Goal: Task Accomplishment & Management: Use online tool/utility

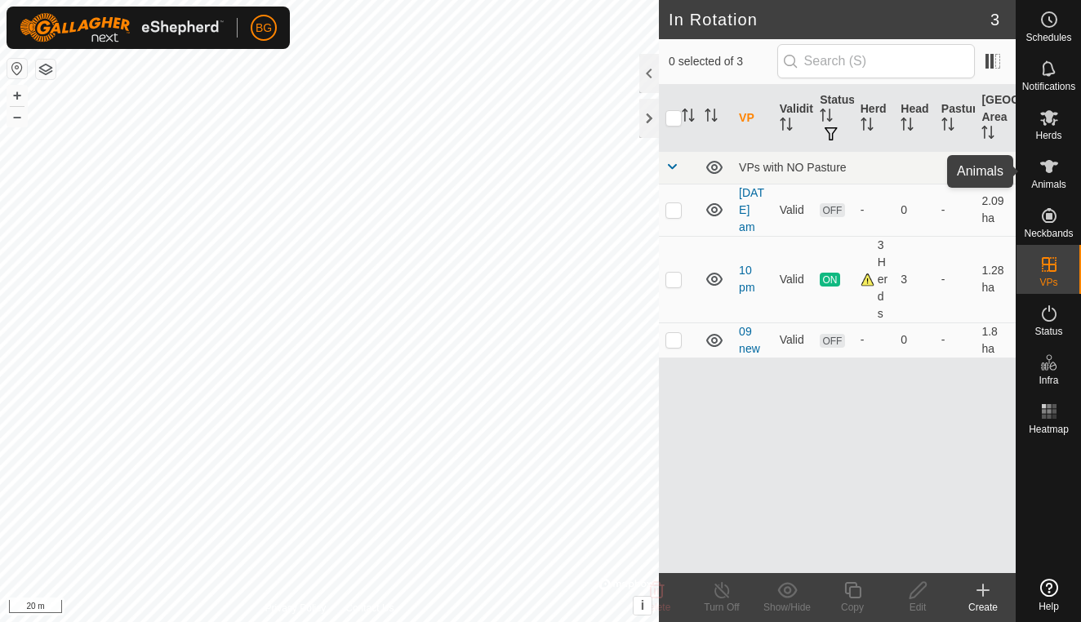
click at [1052, 167] on icon at bounding box center [1049, 167] width 20 height 20
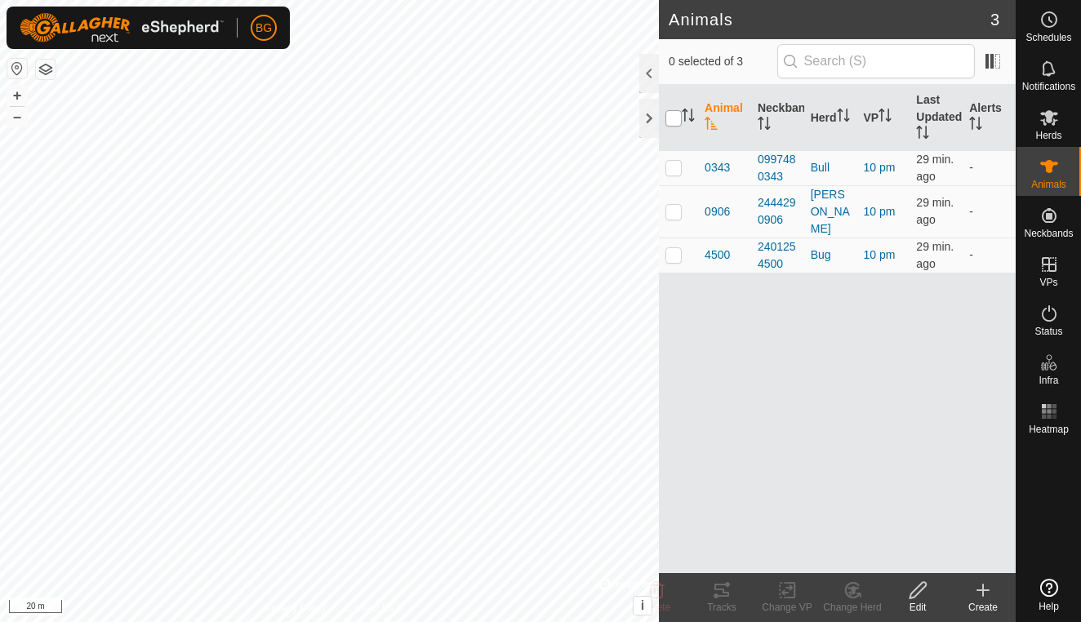
click at [677, 118] on input "checkbox" at bounding box center [673, 118] width 16 height 16
checkbox input "true"
click at [726, 592] on icon at bounding box center [721, 590] width 15 height 13
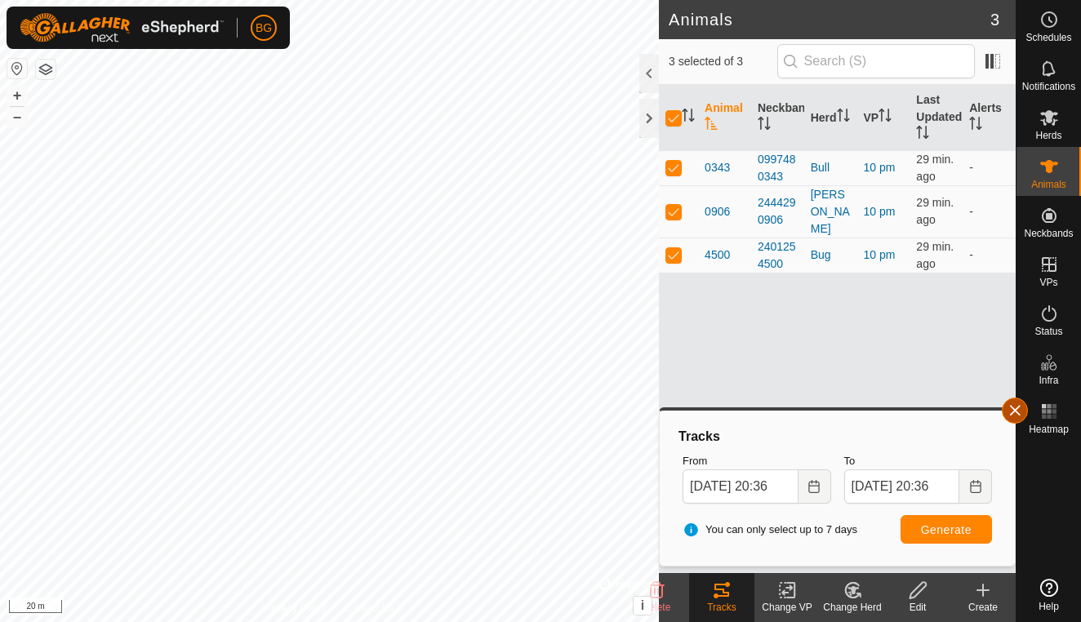
click at [1014, 409] on button "button" at bounding box center [1015, 411] width 26 height 26
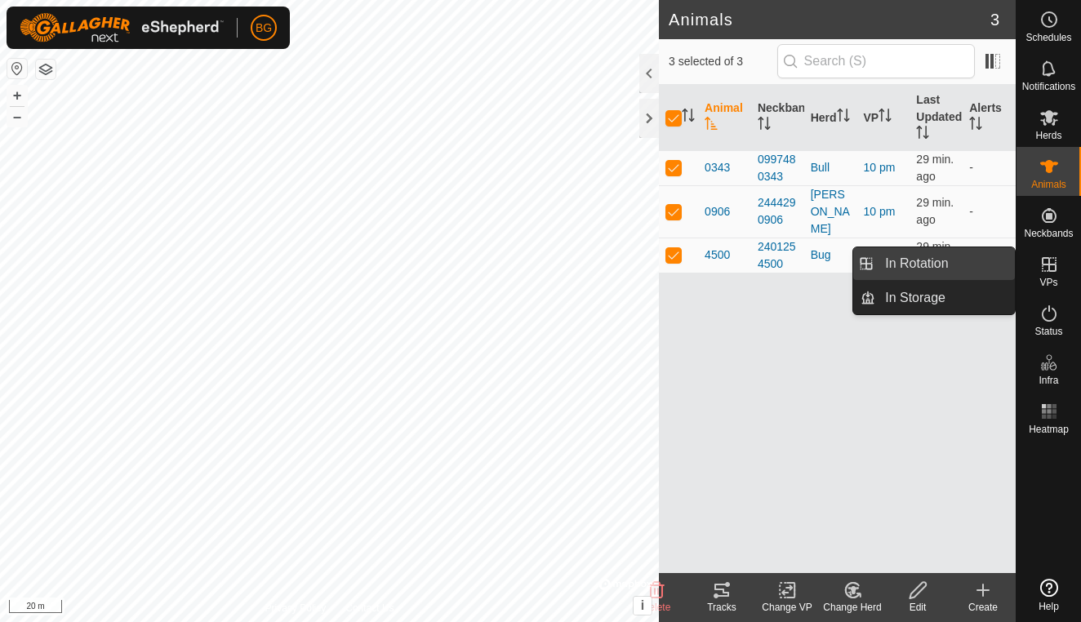
click at [970, 266] on link "In Rotation" at bounding box center [945, 263] width 140 height 33
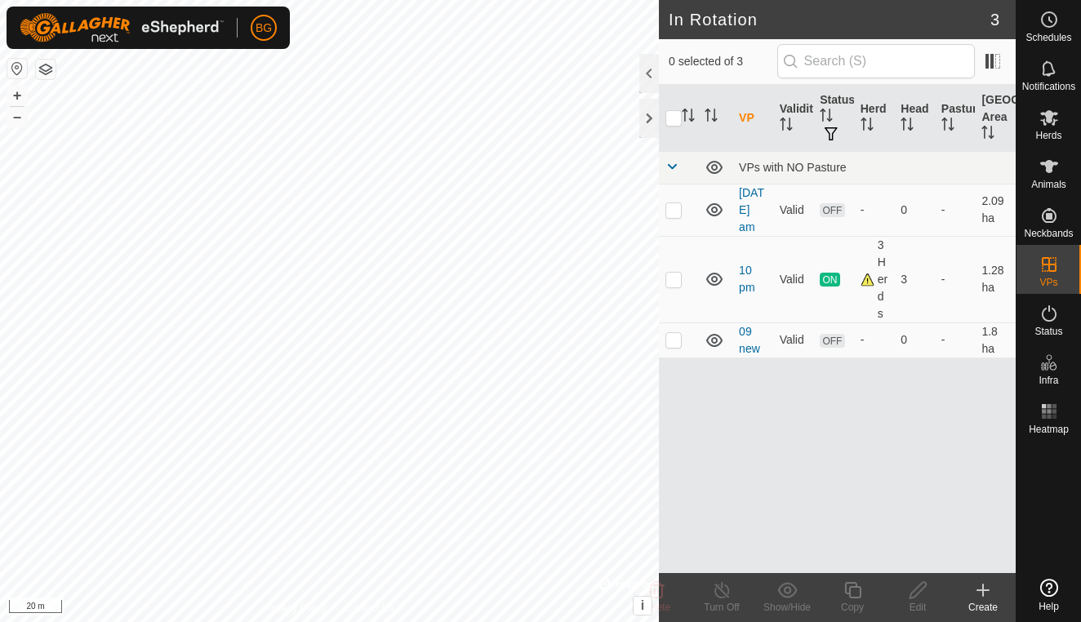
click at [988, 595] on icon at bounding box center [983, 590] width 20 height 20
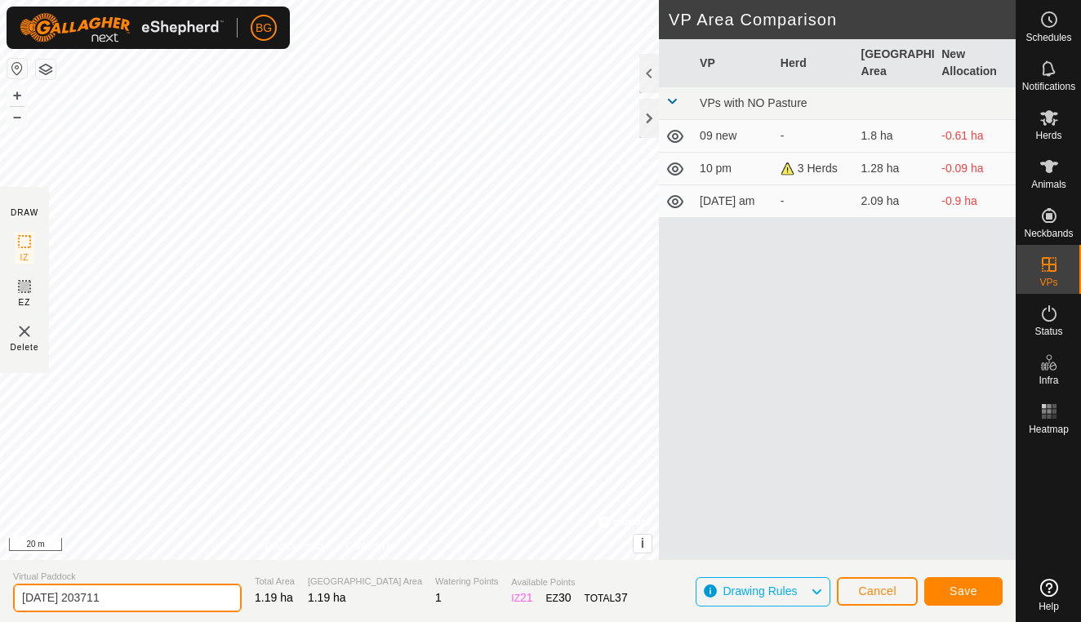
click at [146, 598] on input "[DATE] 203711" at bounding box center [127, 598] width 229 height 29
type input "2"
type input "10pm"
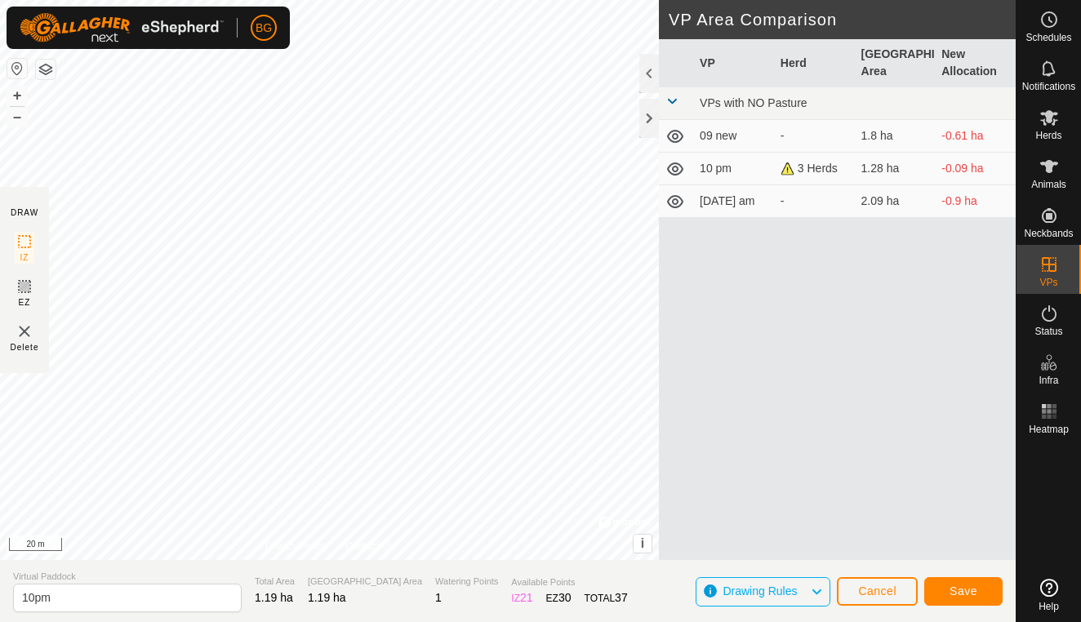
click at [958, 589] on span "Save" at bounding box center [963, 591] width 28 height 13
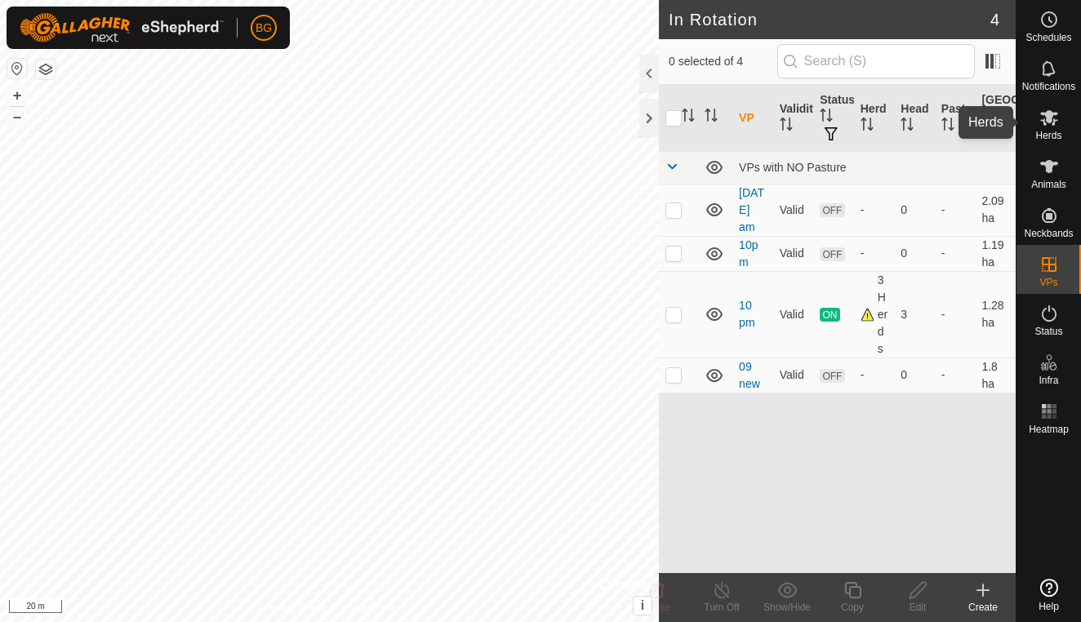
click at [1045, 123] on icon at bounding box center [1049, 118] width 18 height 16
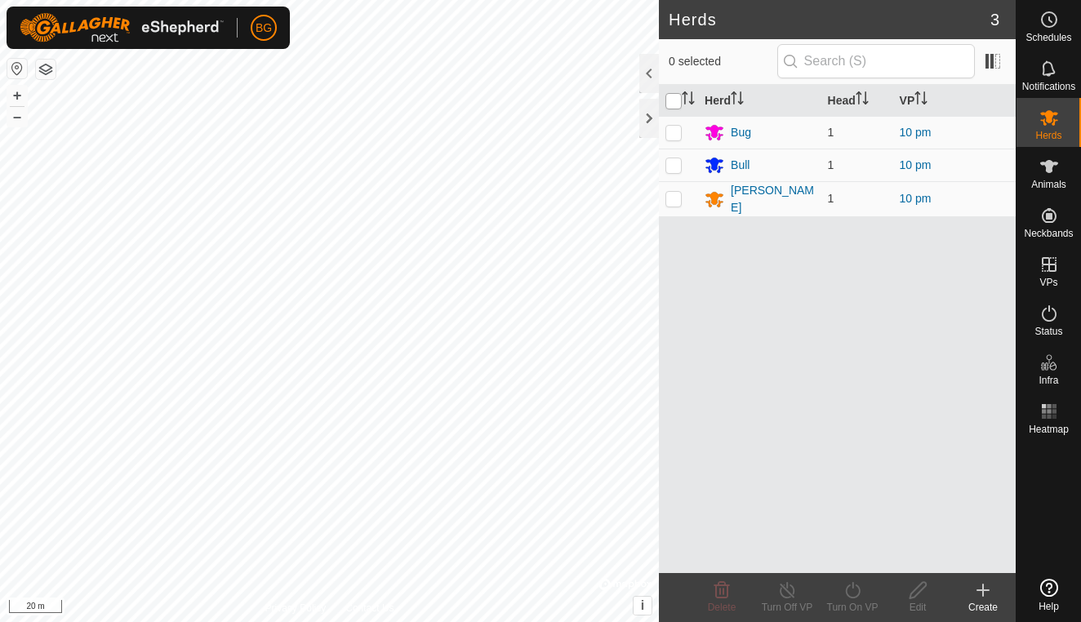
click at [682, 100] on input "checkbox" at bounding box center [673, 101] width 16 height 16
checkbox input "true"
click at [853, 587] on icon at bounding box center [852, 590] width 15 height 16
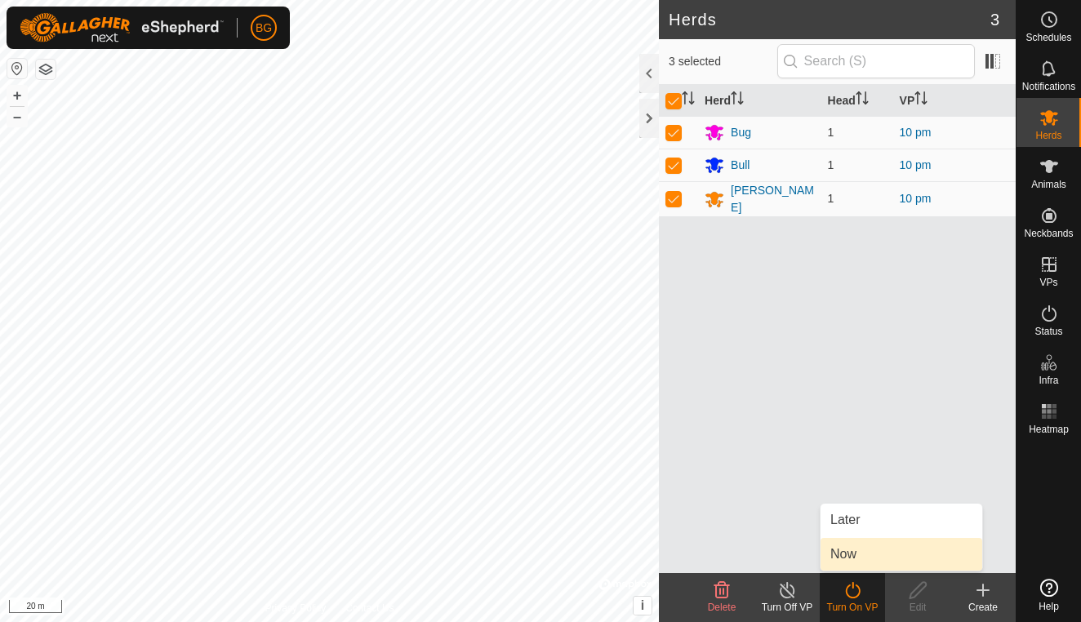
click at [857, 554] on link "Now" at bounding box center [901, 554] width 162 height 33
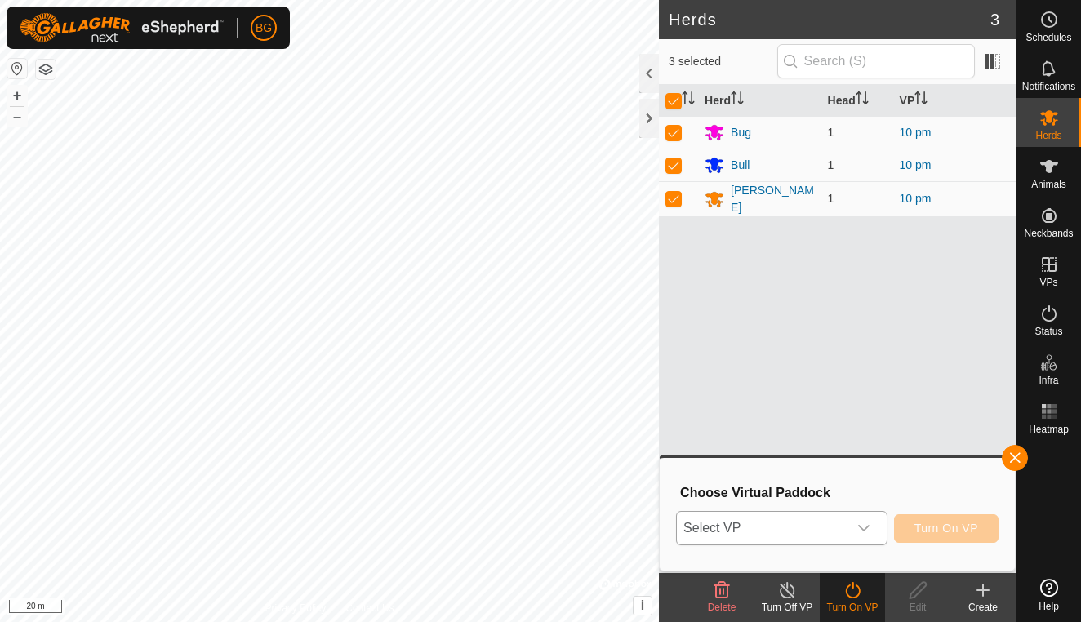
click at [867, 525] on icon "dropdown trigger" at bounding box center [863, 528] width 13 height 13
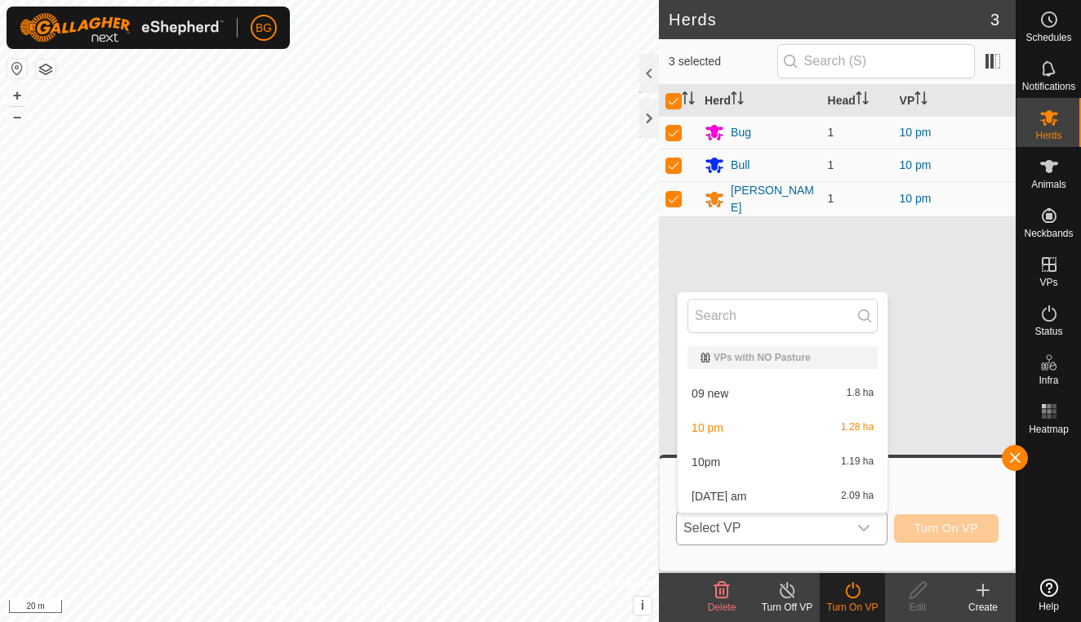
click at [817, 500] on li "[DATE] am 2.09 ha" at bounding box center [783, 496] width 210 height 33
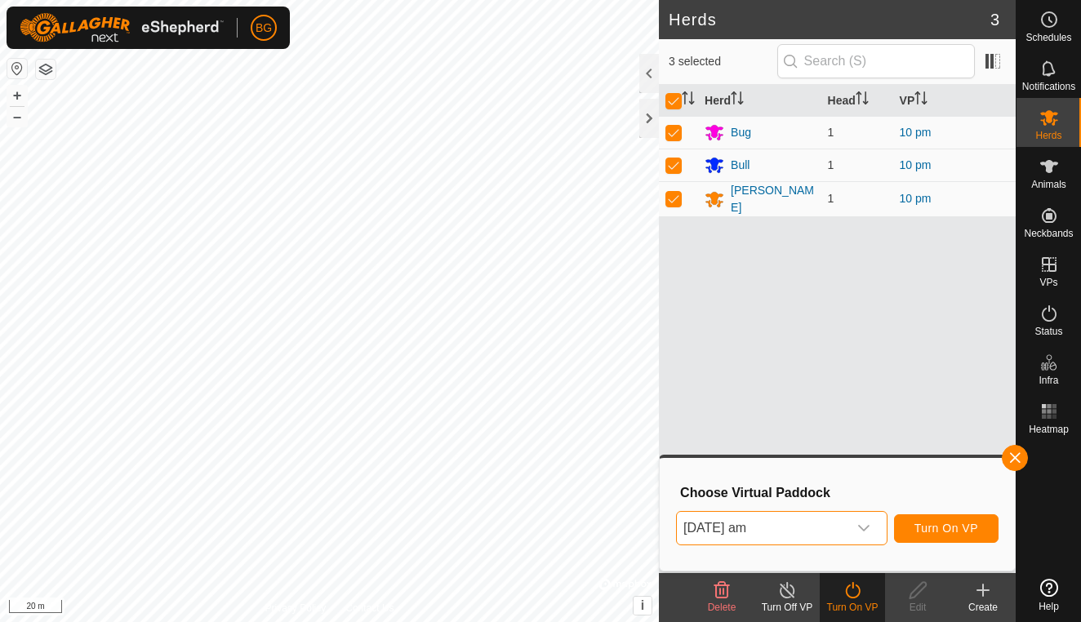
click at [856, 526] on div "dropdown trigger" at bounding box center [863, 528] width 33 height 33
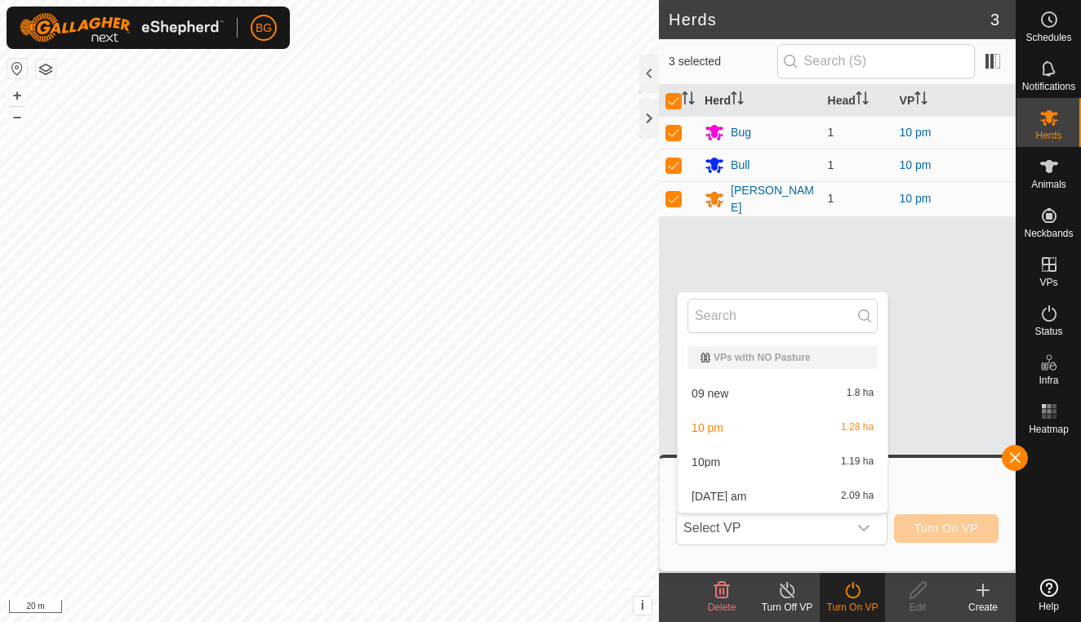
click at [780, 452] on li "10pm 1.19 ha" at bounding box center [783, 462] width 210 height 33
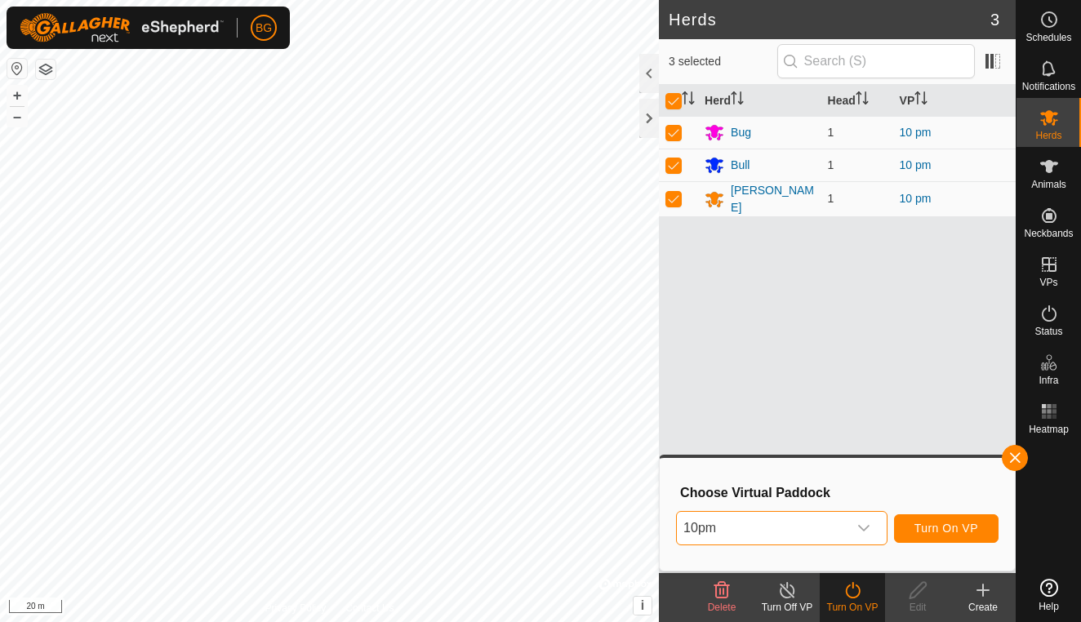
click at [938, 529] on span "Turn On VP" at bounding box center [946, 528] width 64 height 13
